Goal: Task Accomplishment & Management: Use online tool/utility

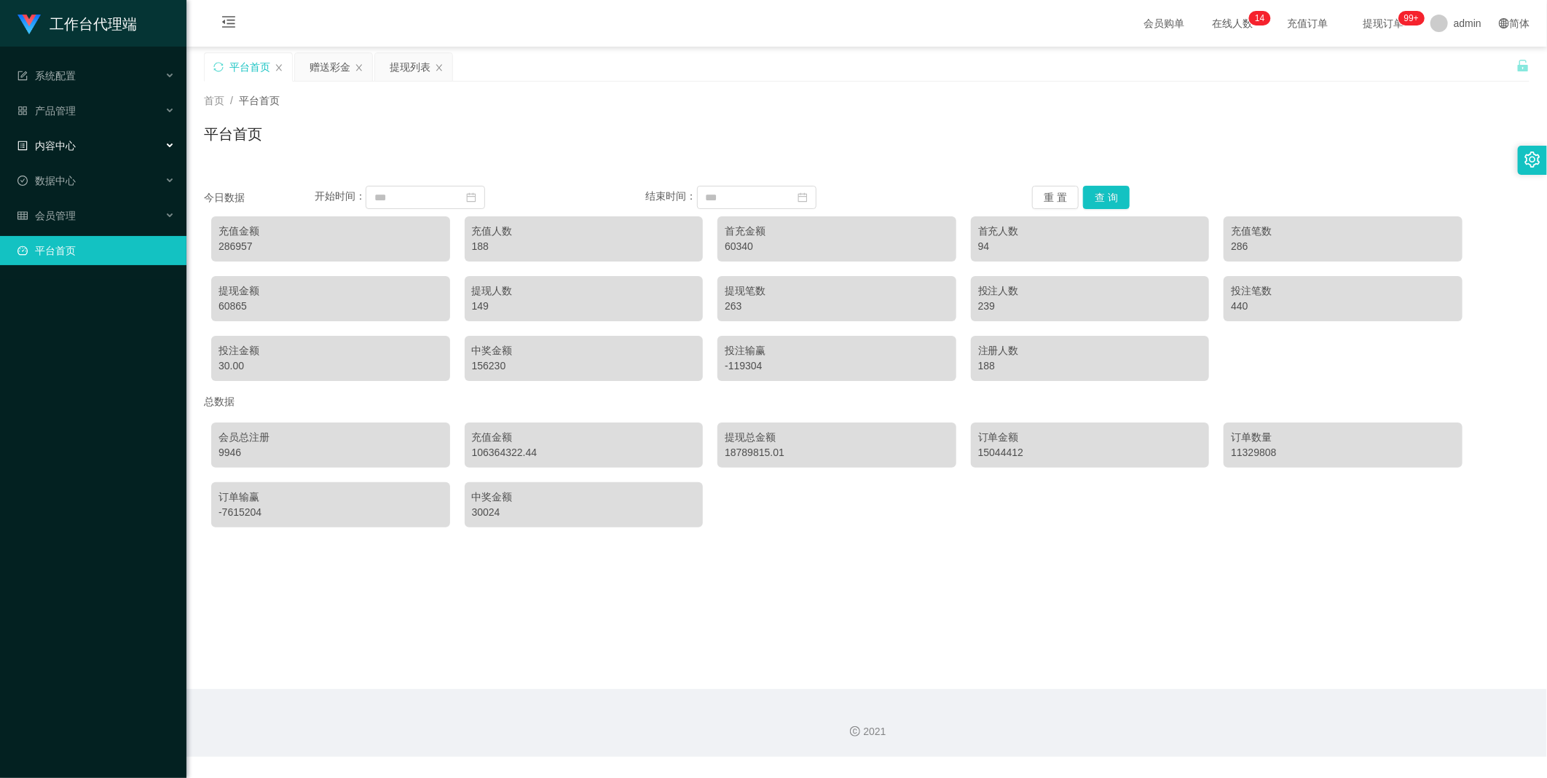
click at [93, 137] on div "内容中心" at bounding box center [93, 145] width 186 height 29
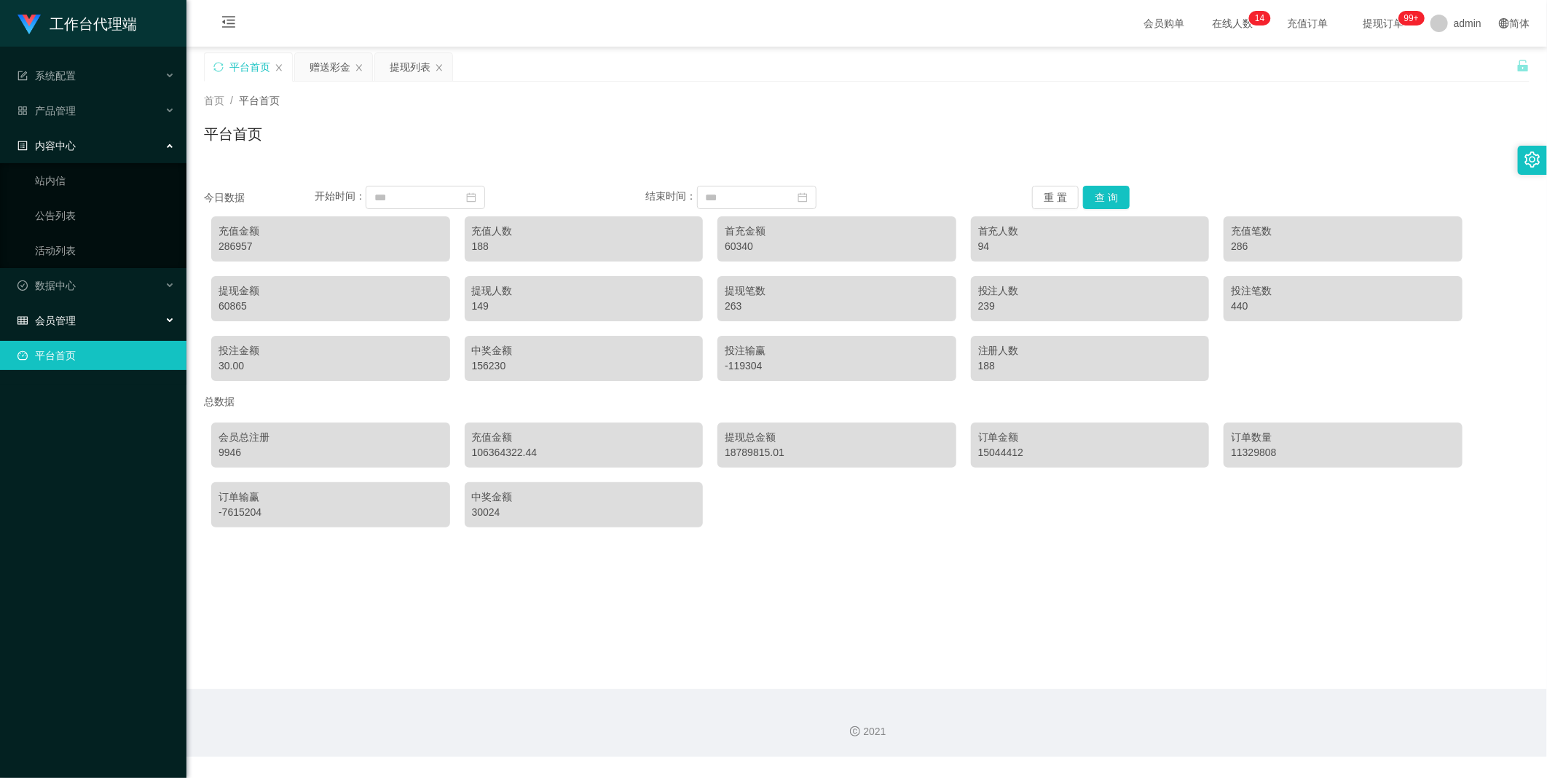
click at [63, 306] on div "会员管理" at bounding box center [93, 320] width 186 height 29
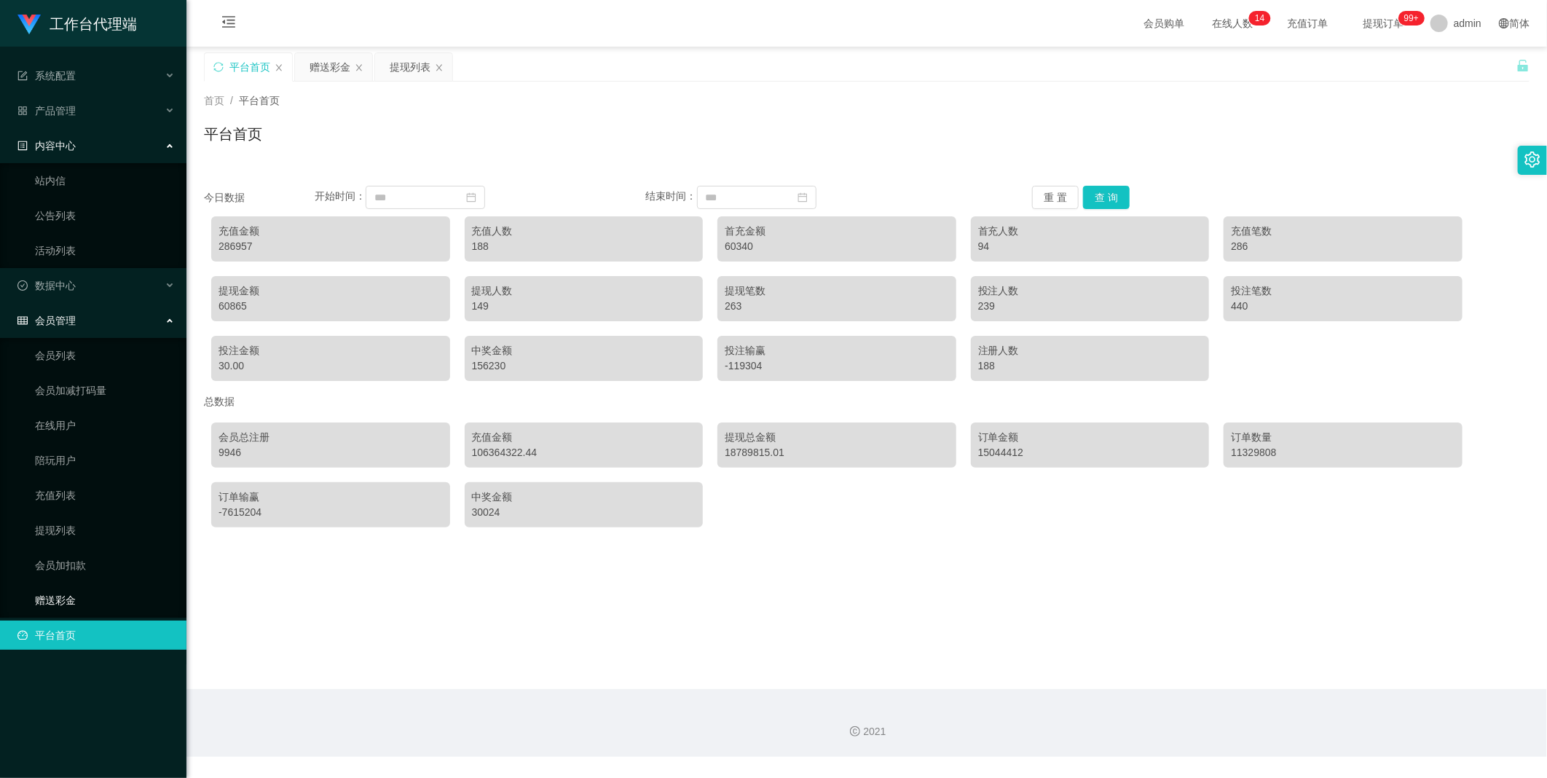
click at [60, 603] on link "赠送彩金" at bounding box center [105, 600] width 140 height 29
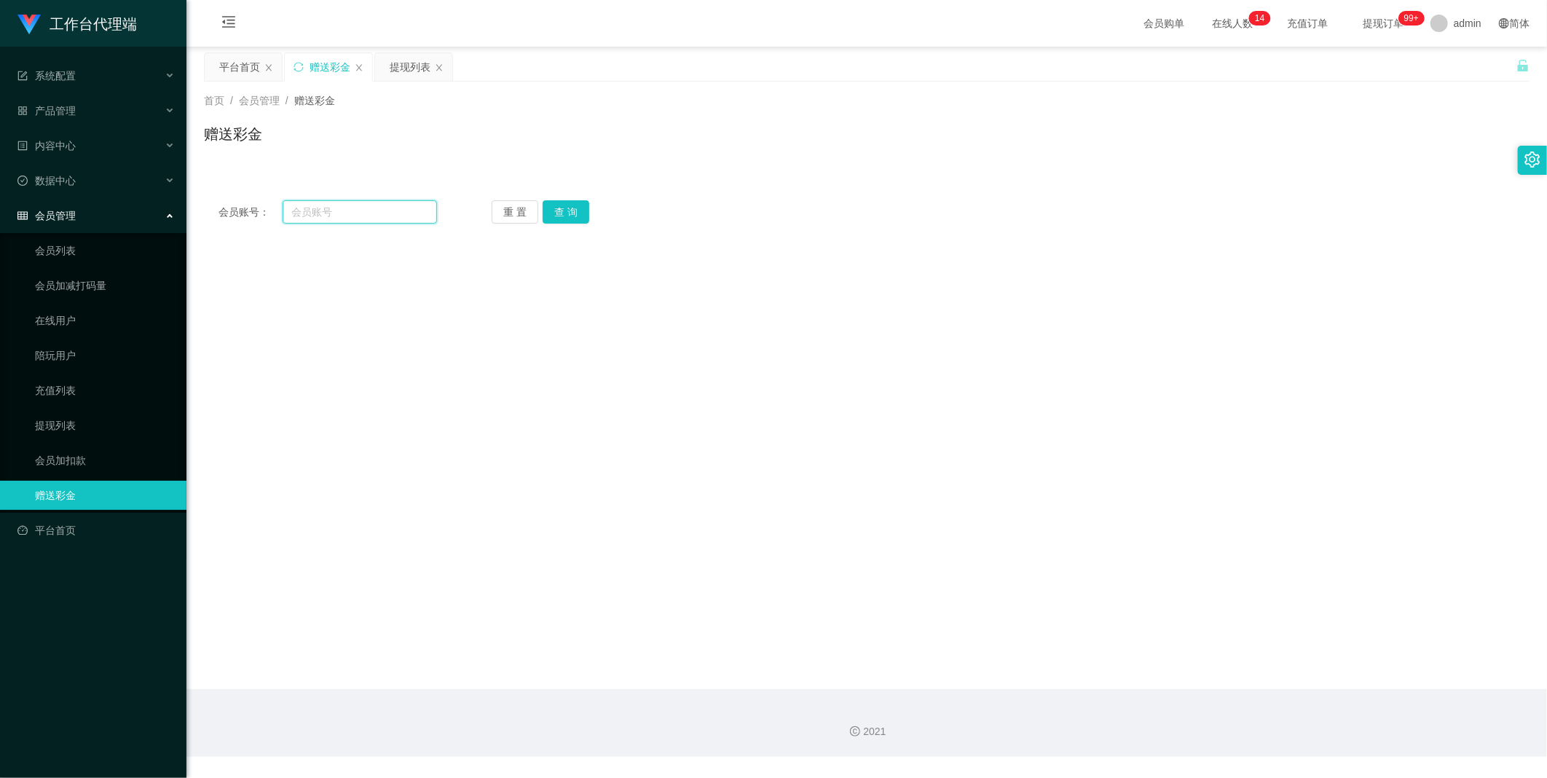
drag, startPoint x: 350, startPoint y: 208, endPoint x: 380, endPoint y: 208, distance: 30.6
click at [350, 208] on input "text" at bounding box center [360, 211] width 154 height 23
drag, startPoint x: 351, startPoint y: 214, endPoint x: 408, endPoint y: 213, distance: 56.8
click at [351, 214] on input "text" at bounding box center [360, 211] width 154 height 23
click at [563, 209] on button "查 询" at bounding box center [566, 211] width 47 height 23
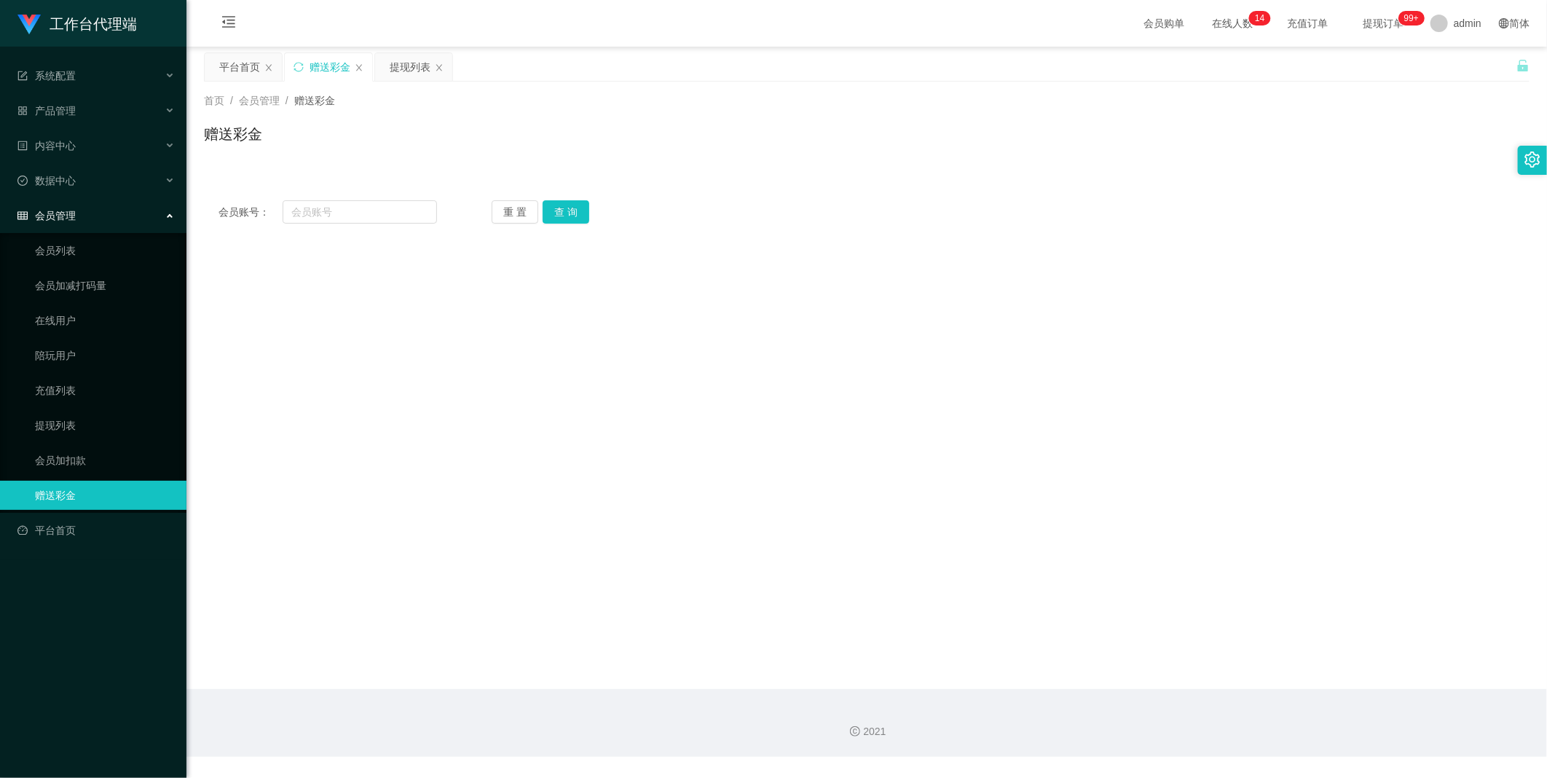
click at [333, 199] on div "会员账号： 重 置 查 询 会员账号 会员姓名 账号余额 操作类型 彩金加款 彩金扣款 金额 确 定" at bounding box center [867, 212] width 1326 height 52
click at [376, 212] on input "text" at bounding box center [360, 211] width 154 height 23
paste input "yufeng051626"
click at [586, 216] on button "查 询" at bounding box center [566, 211] width 47 height 23
click at [358, 213] on input "yufeng051626" at bounding box center [360, 211] width 154 height 23
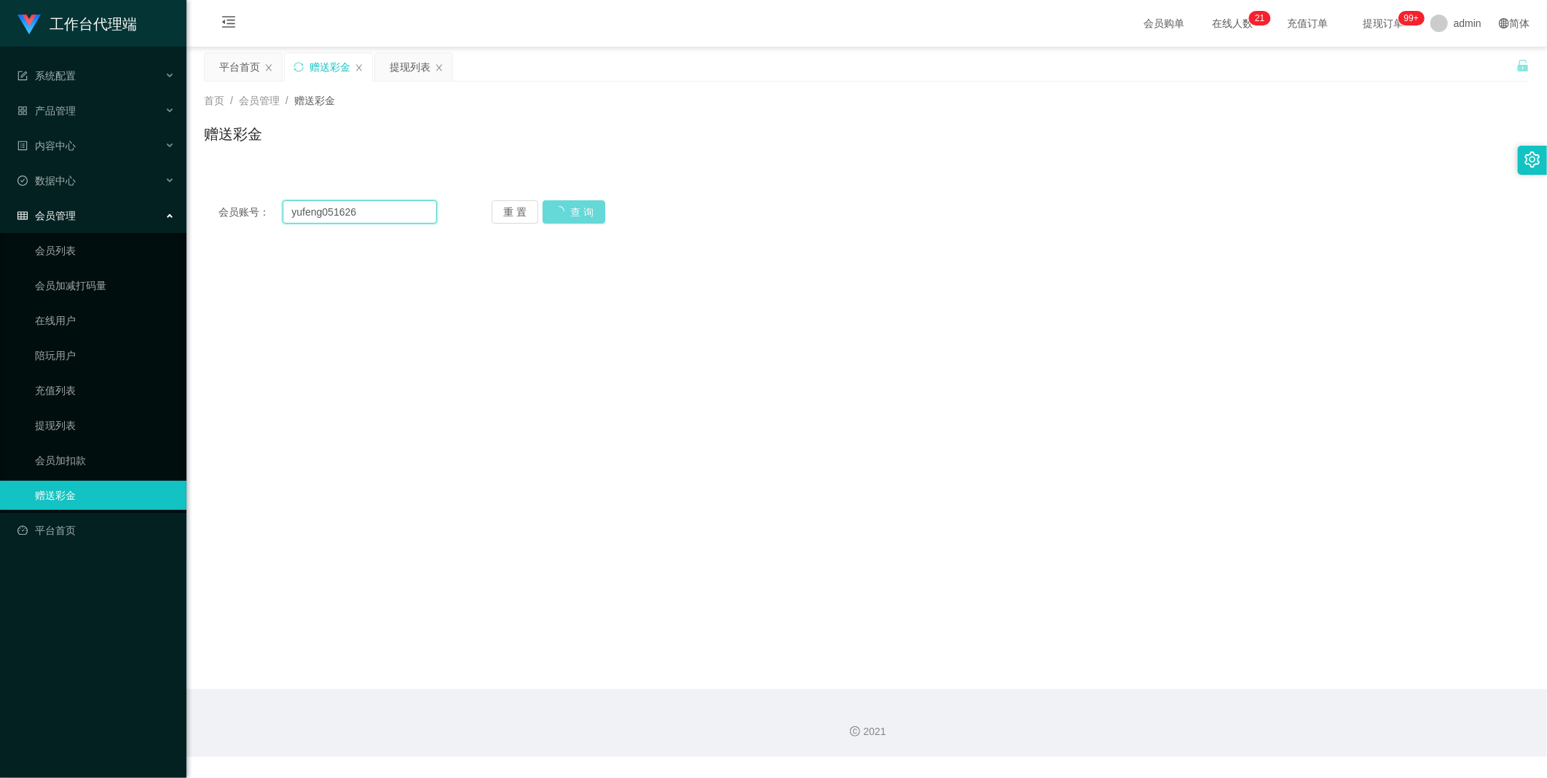
paste input "92976223"
type input "92976223"
click at [555, 202] on div "重 置 查 询" at bounding box center [601, 211] width 219 height 23
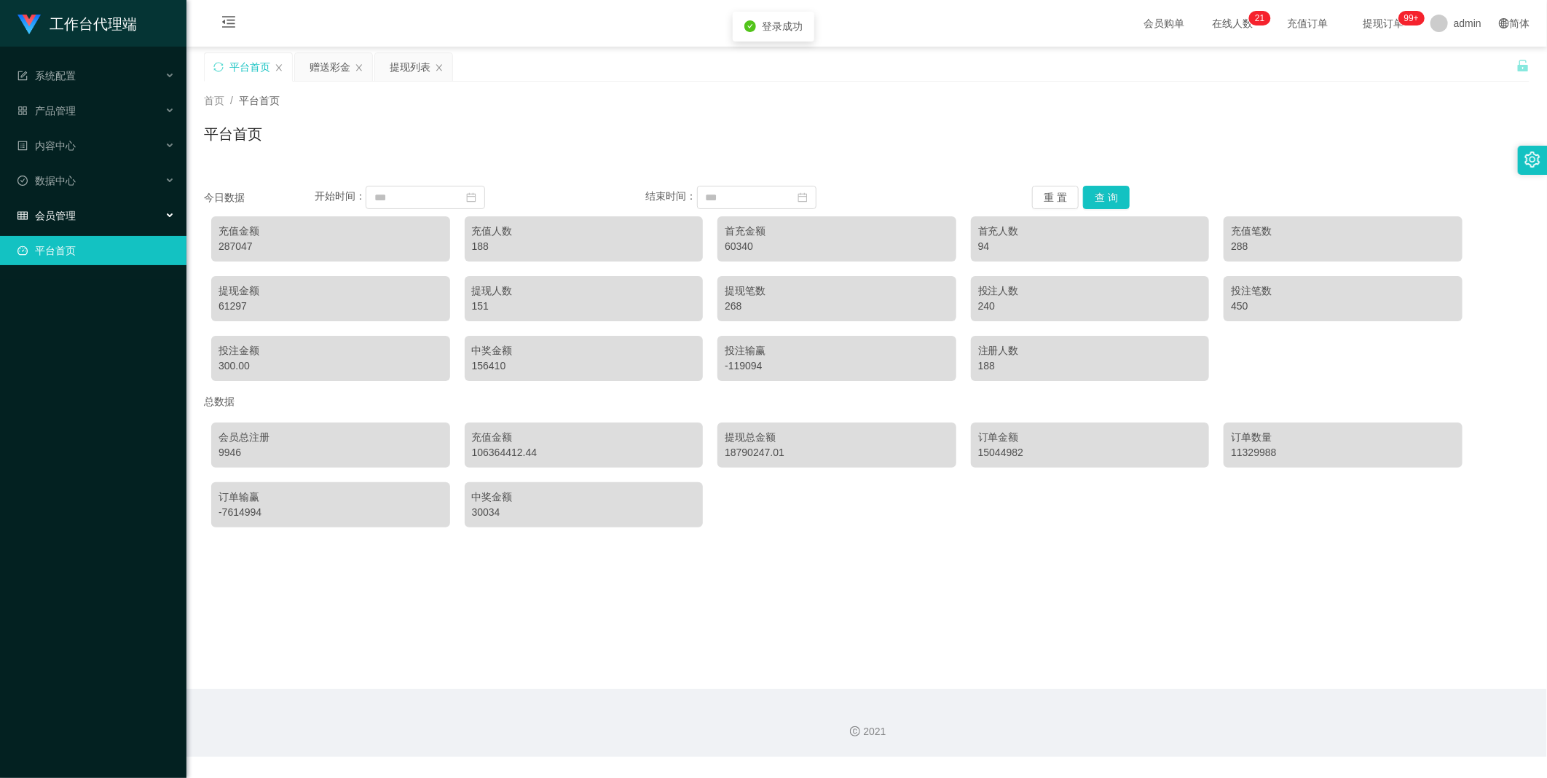
click at [50, 208] on div "会员管理" at bounding box center [93, 215] width 186 height 29
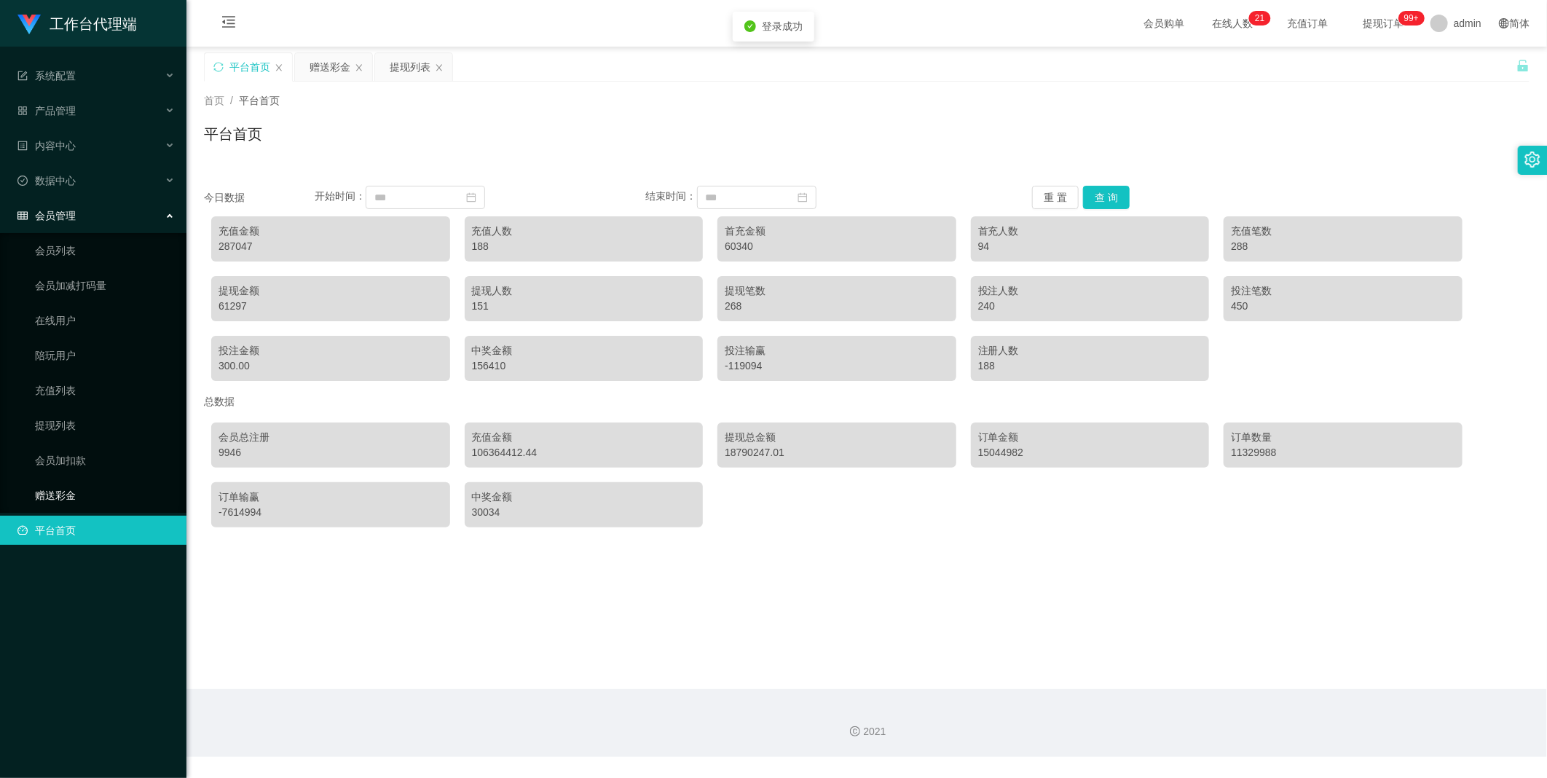
click at [48, 482] on link "赠送彩金" at bounding box center [105, 495] width 140 height 29
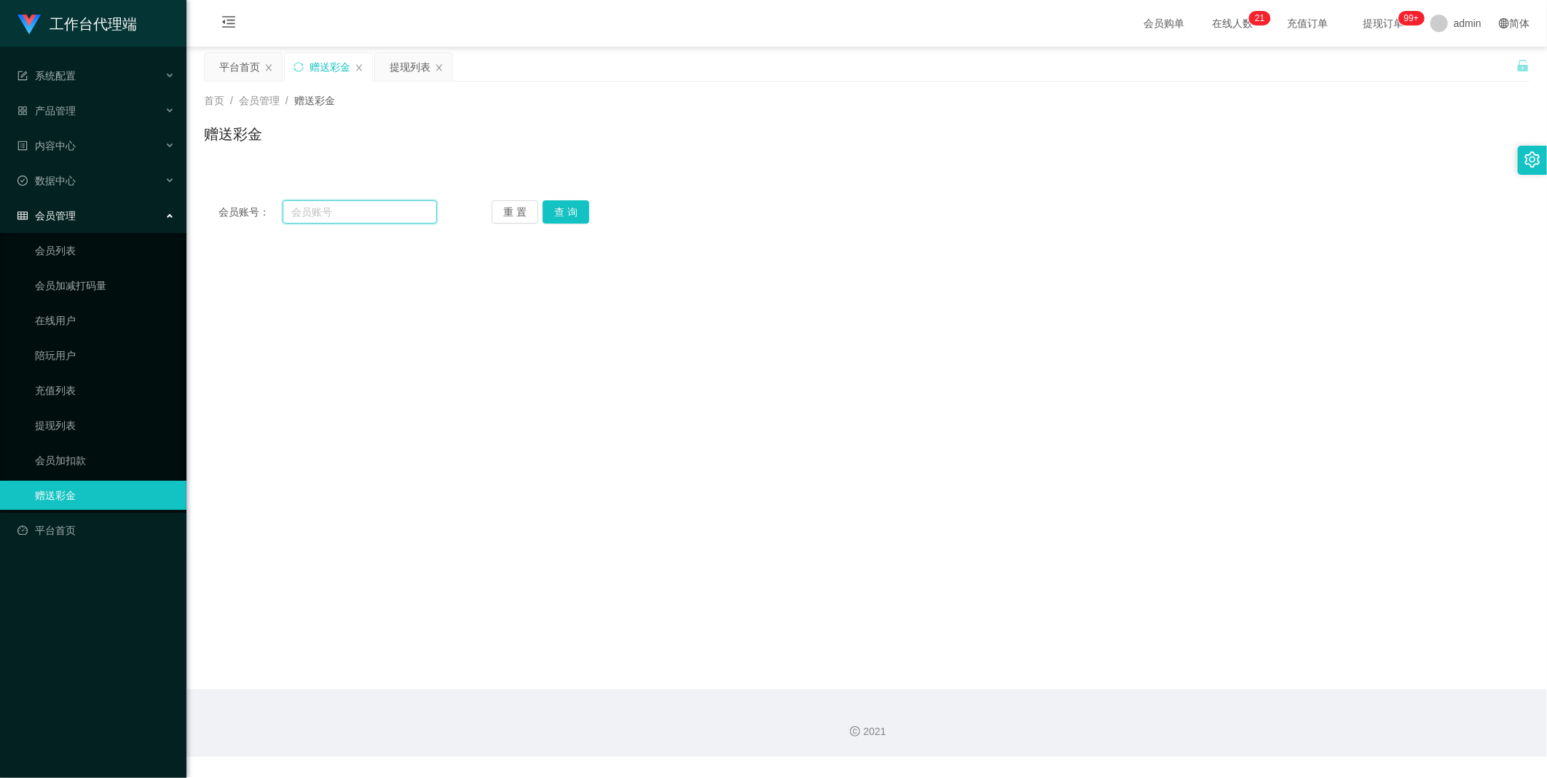
drag, startPoint x: 315, startPoint y: 219, endPoint x: 385, endPoint y: 205, distance: 70.6
click at [315, 219] on input "text" at bounding box center [360, 211] width 154 height 23
paste input "92976223"
type input "92976223"
click at [566, 214] on button "查 询" at bounding box center [566, 211] width 47 height 23
